Goal: Transaction & Acquisition: Purchase product/service

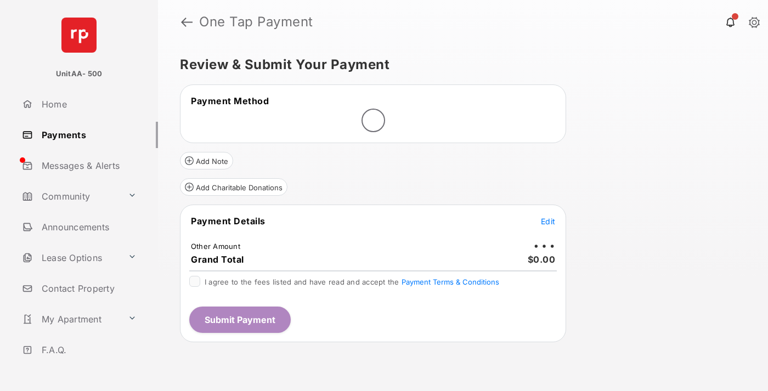
click at [548, 221] on span "Edit" at bounding box center [548, 221] width 14 height 9
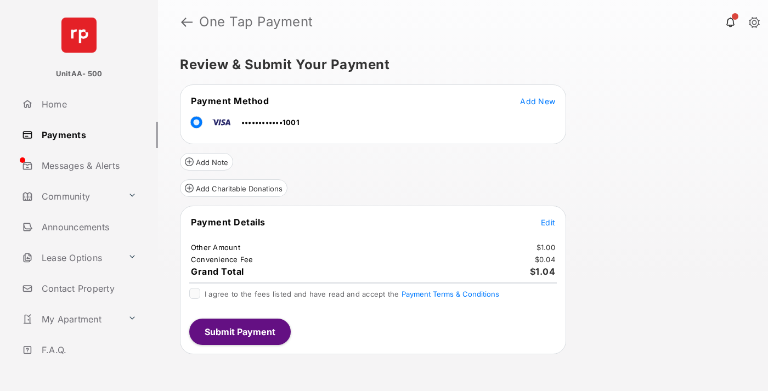
click at [548, 222] on span "Edit" at bounding box center [548, 222] width 14 height 9
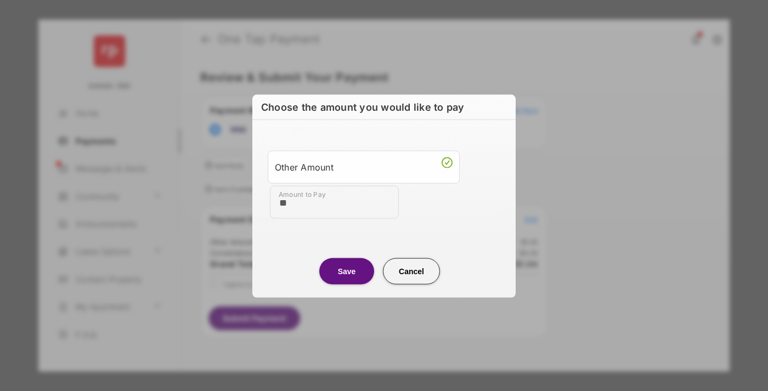
click at [347, 270] on button "Save" at bounding box center [346, 271] width 55 height 26
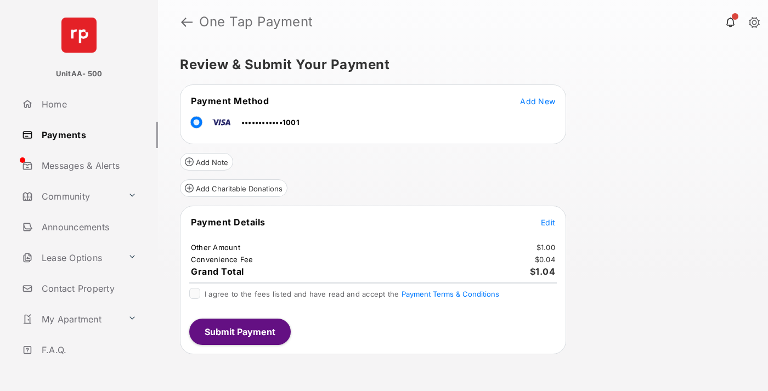
click at [239, 331] on button "Submit Payment" at bounding box center [239, 332] width 101 height 26
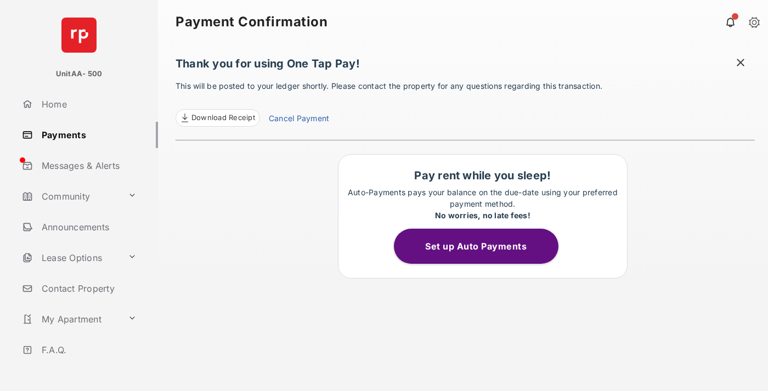
click at [86, 134] on link "Payments" at bounding box center [88, 135] width 140 height 26
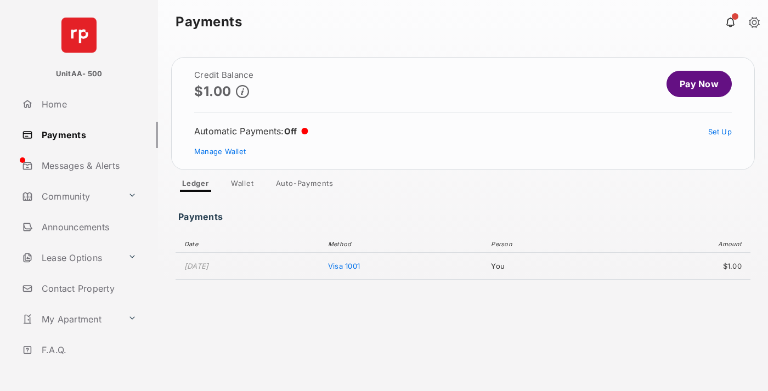
click at [694, 84] on link "Pay Now" at bounding box center [698, 84] width 65 height 26
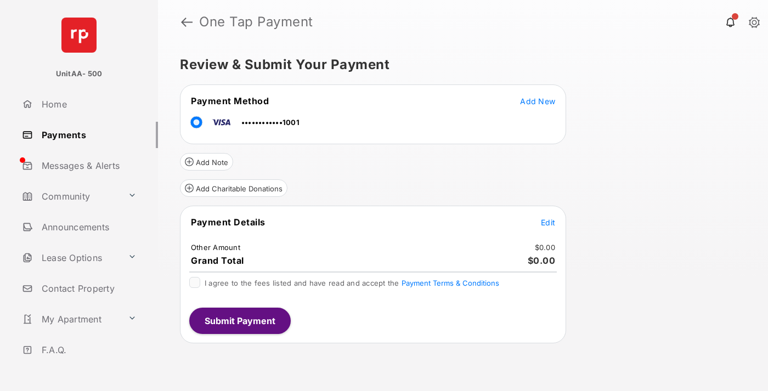
click at [548, 222] on span "Edit" at bounding box center [548, 222] width 14 height 9
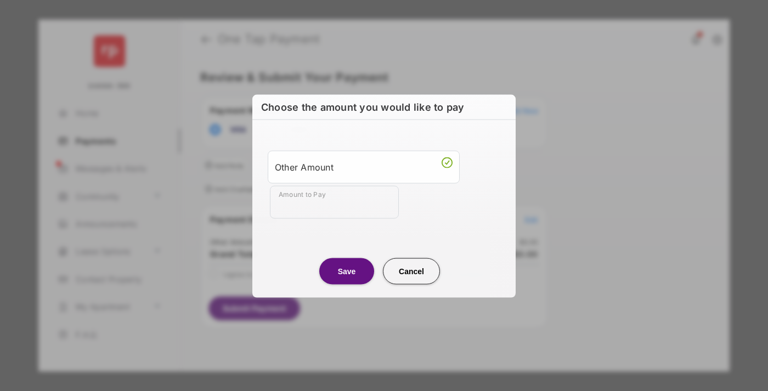
click at [364, 166] on div "Other Amount" at bounding box center [364, 166] width 178 height 19
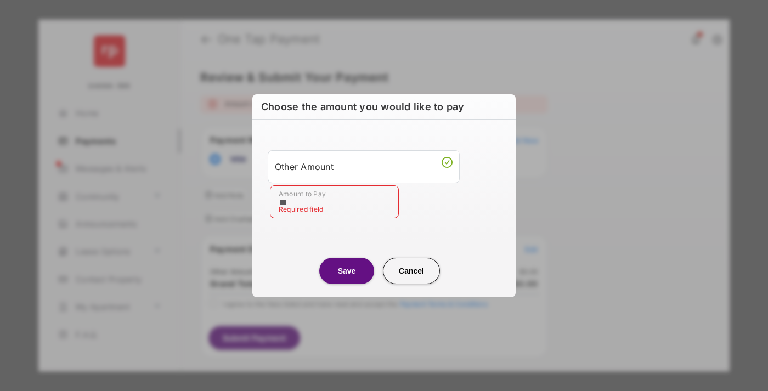
type input "**"
click at [347, 270] on button "Save" at bounding box center [346, 271] width 55 height 26
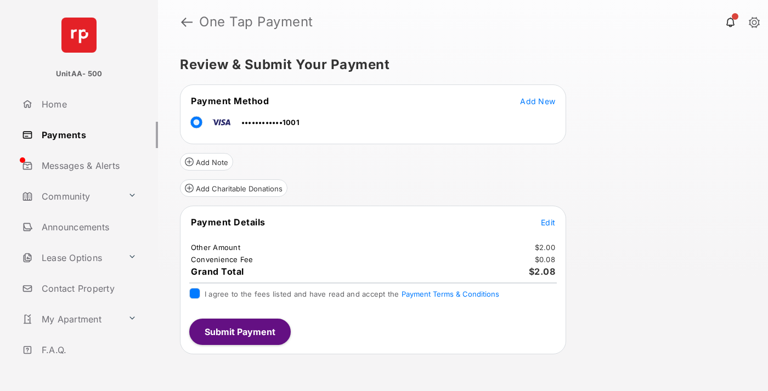
click at [239, 331] on button "Submit Payment" at bounding box center [239, 332] width 101 height 26
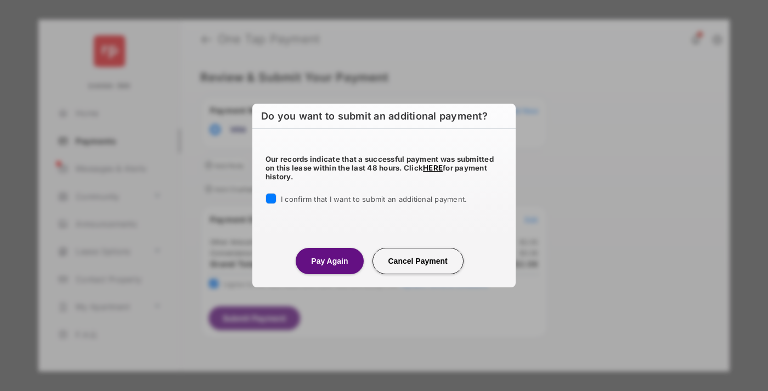
click at [329, 261] on button "Pay Again" at bounding box center [329, 261] width 67 height 26
